Goal: Information Seeking & Learning: Learn about a topic

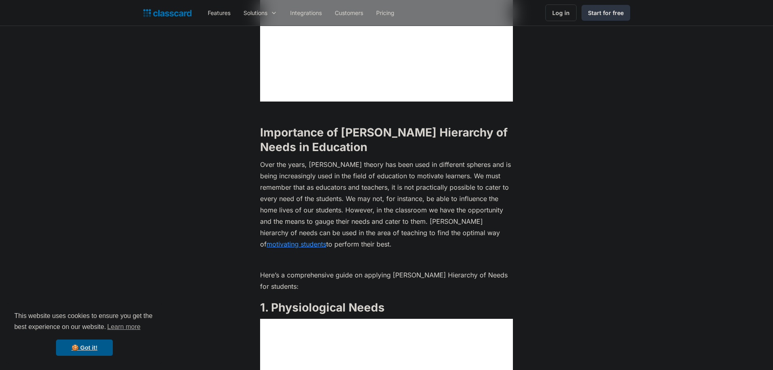
scroll to position [753, 0]
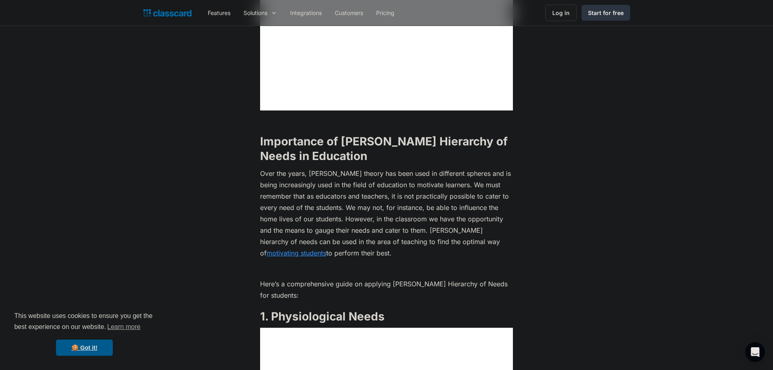
click at [326, 249] on link "motivating students" at bounding box center [297, 253] width 60 height 8
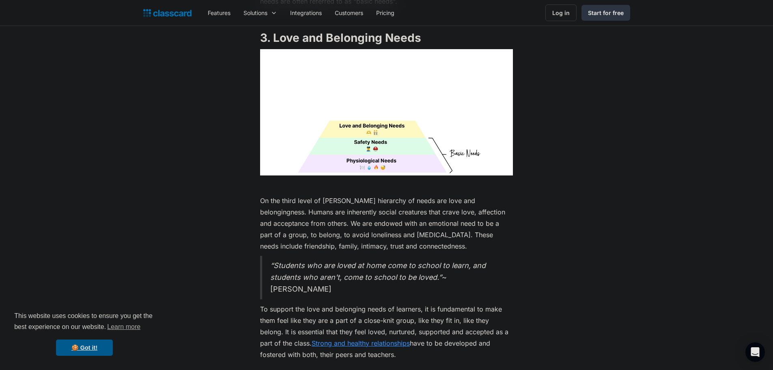
scroll to position [2082, 0]
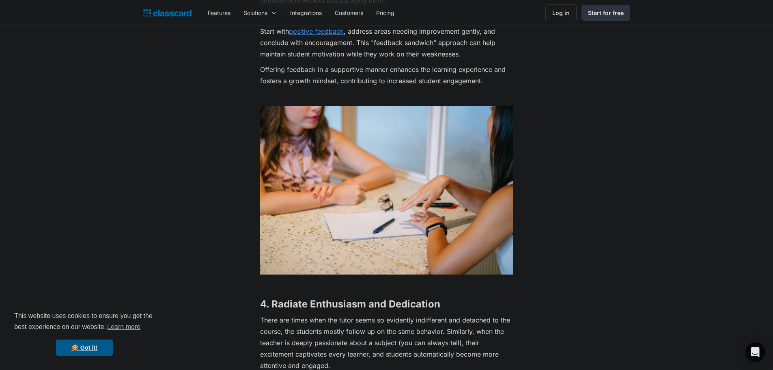
scroll to position [1177, 0]
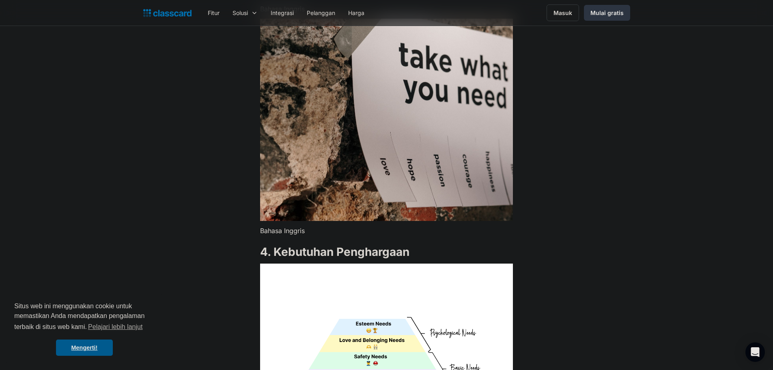
scroll to position [2696, 0]
